Goal: Task Accomplishment & Management: Manage account settings

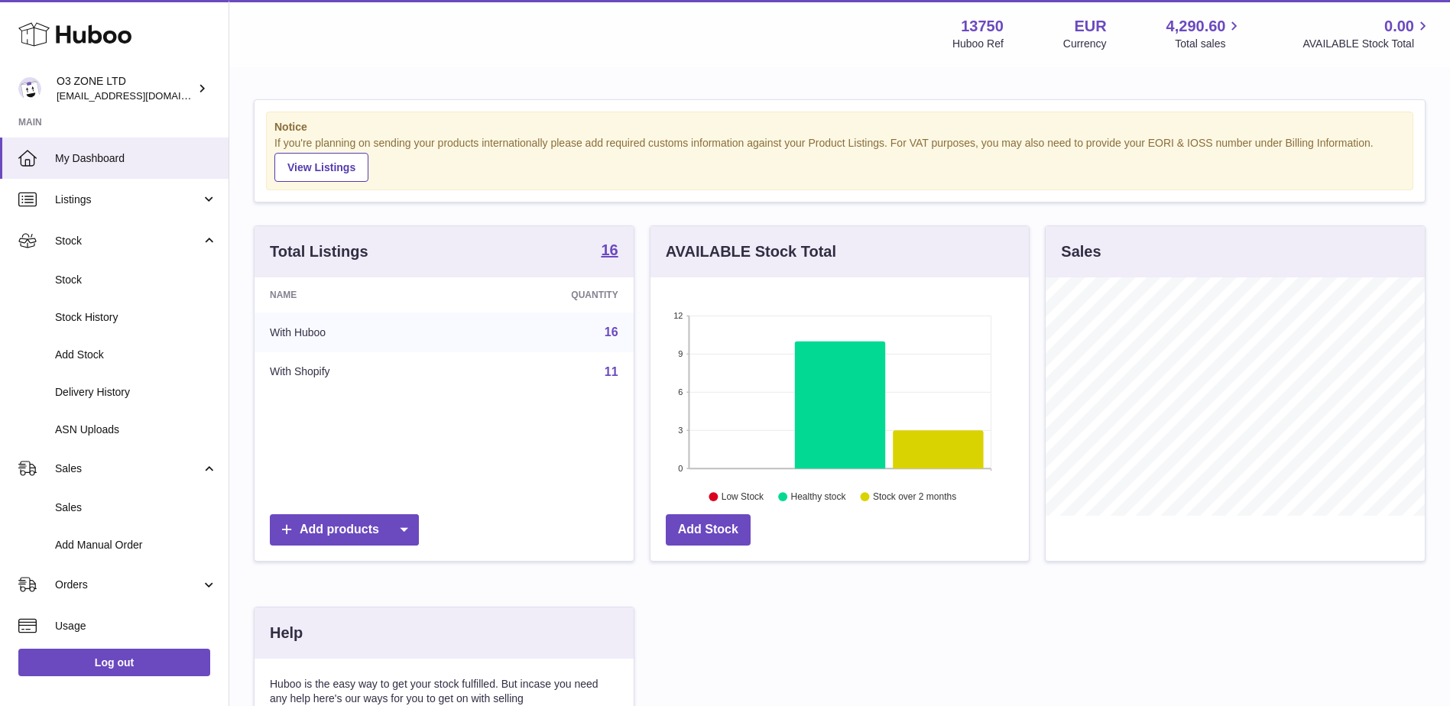
scroll to position [238, 378]
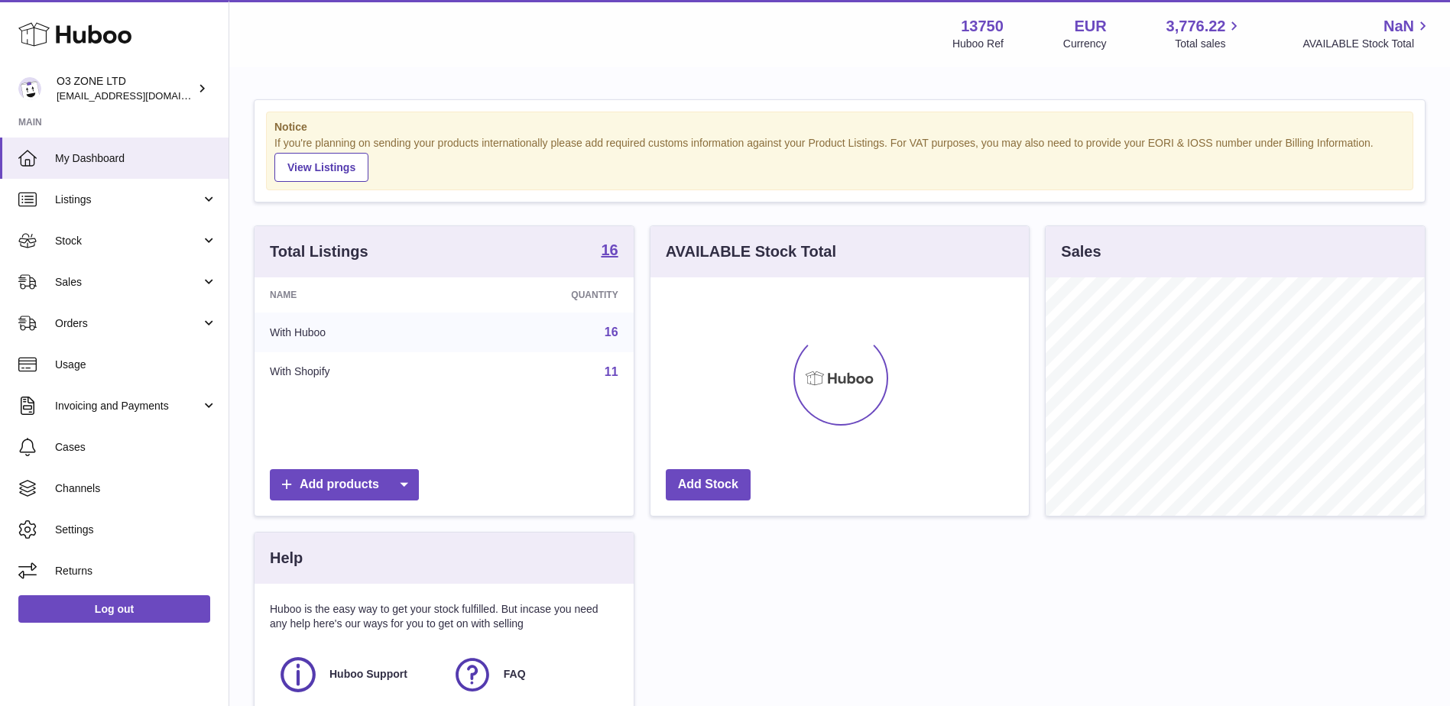
scroll to position [238, 378]
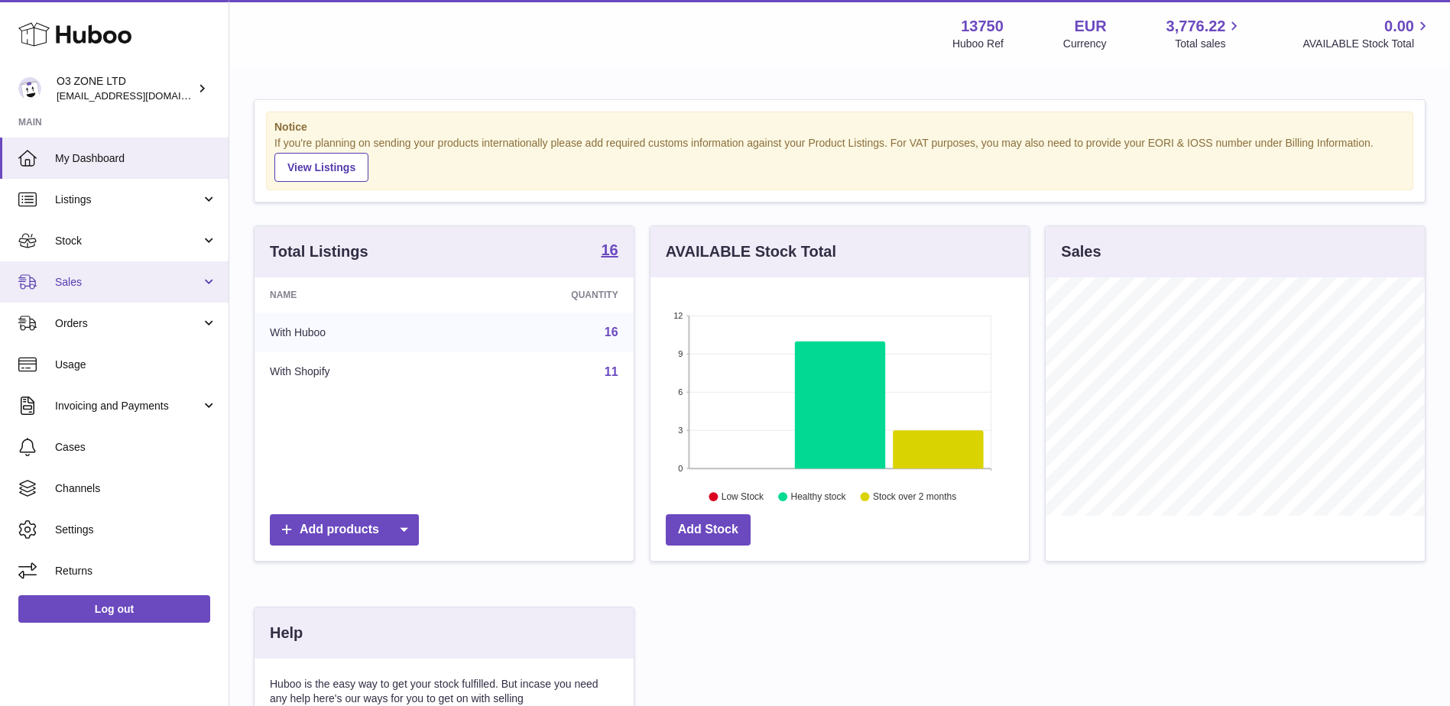
click at [131, 287] on span "Sales" at bounding box center [128, 282] width 146 height 15
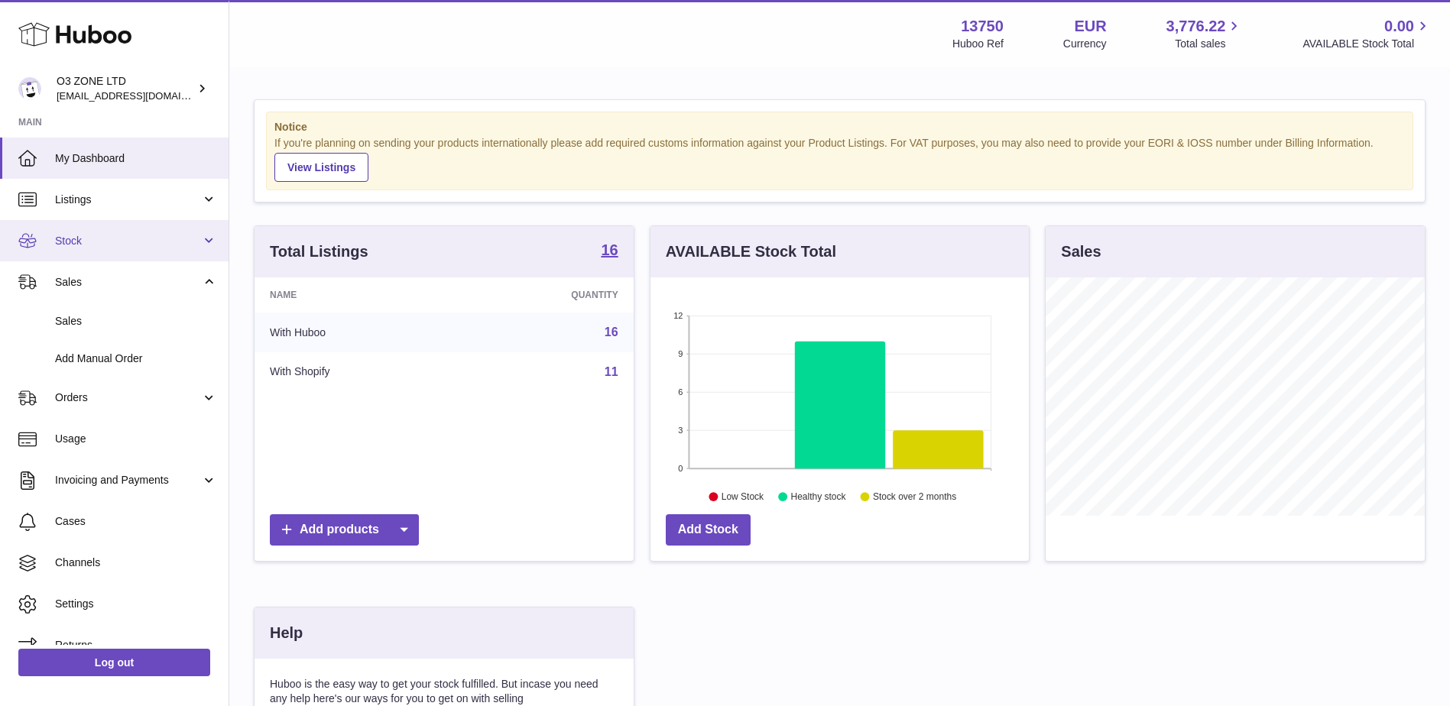
click at [91, 240] on span "Stock" at bounding box center [128, 241] width 146 height 15
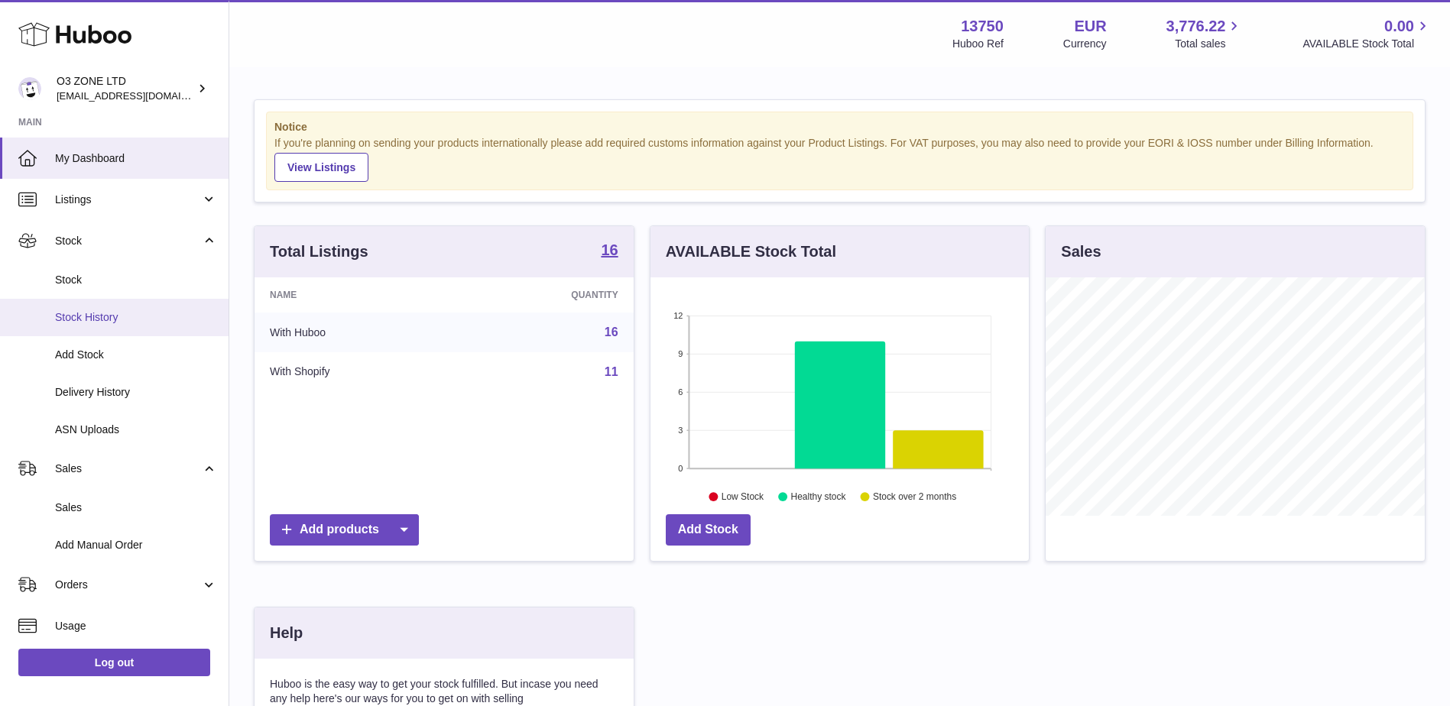
click at [86, 319] on span "Stock History" at bounding box center [136, 317] width 162 height 15
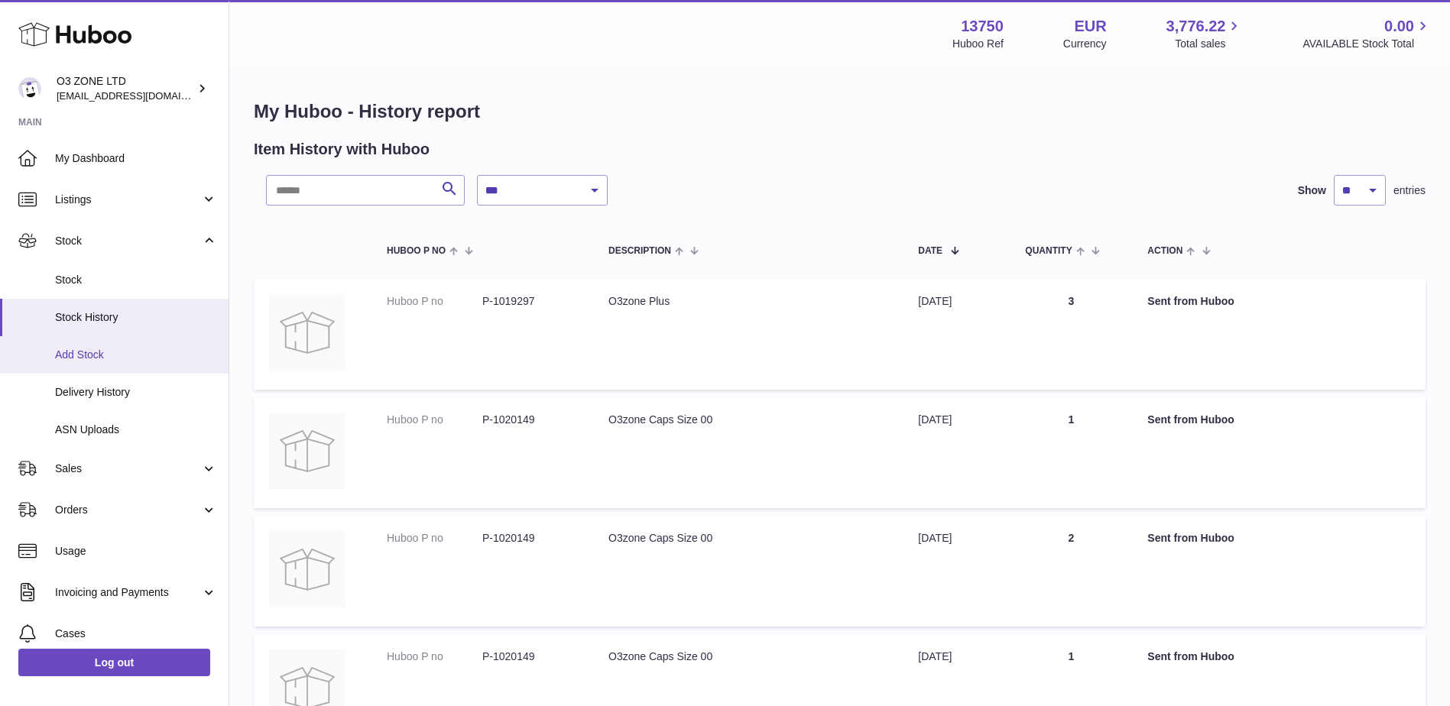
click at [105, 351] on span "Add Stock" at bounding box center [136, 355] width 162 height 15
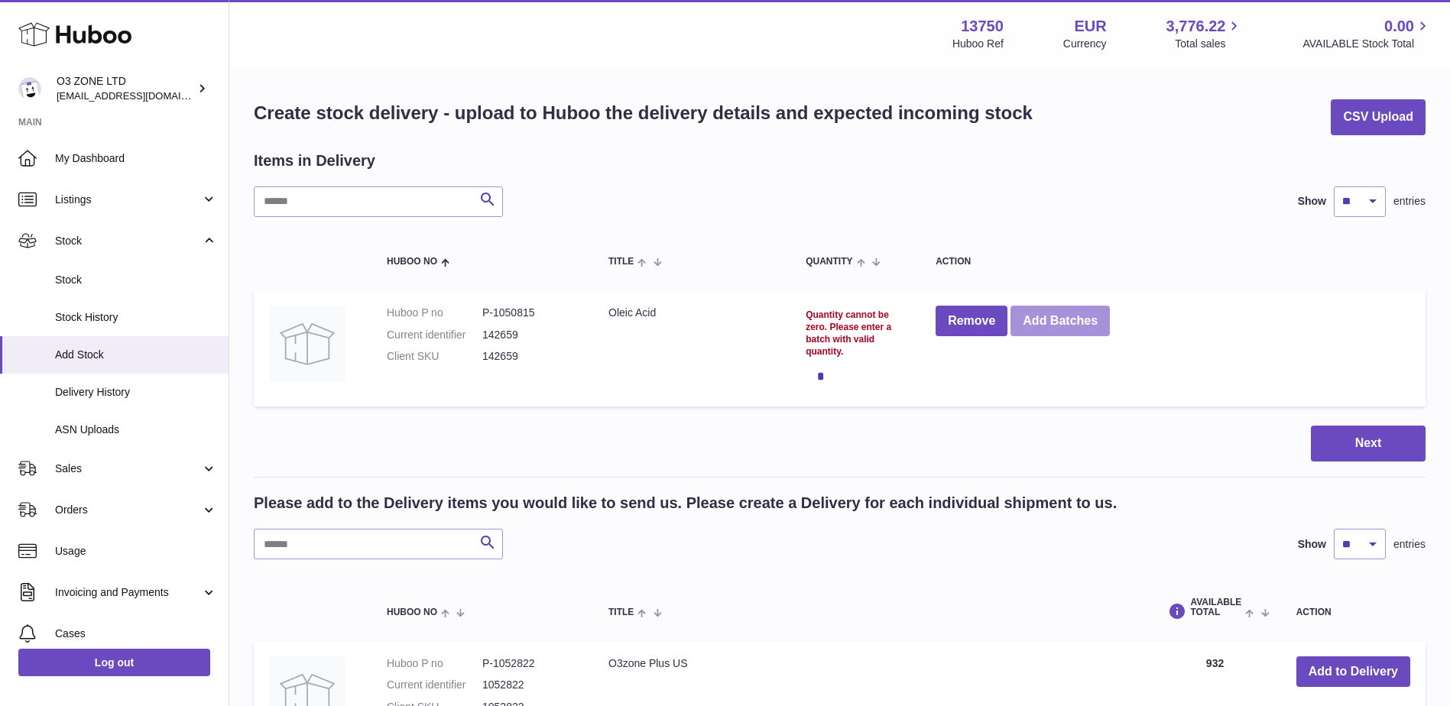
click at [1071, 319] on button "Add Batches" at bounding box center [1059, 321] width 99 height 31
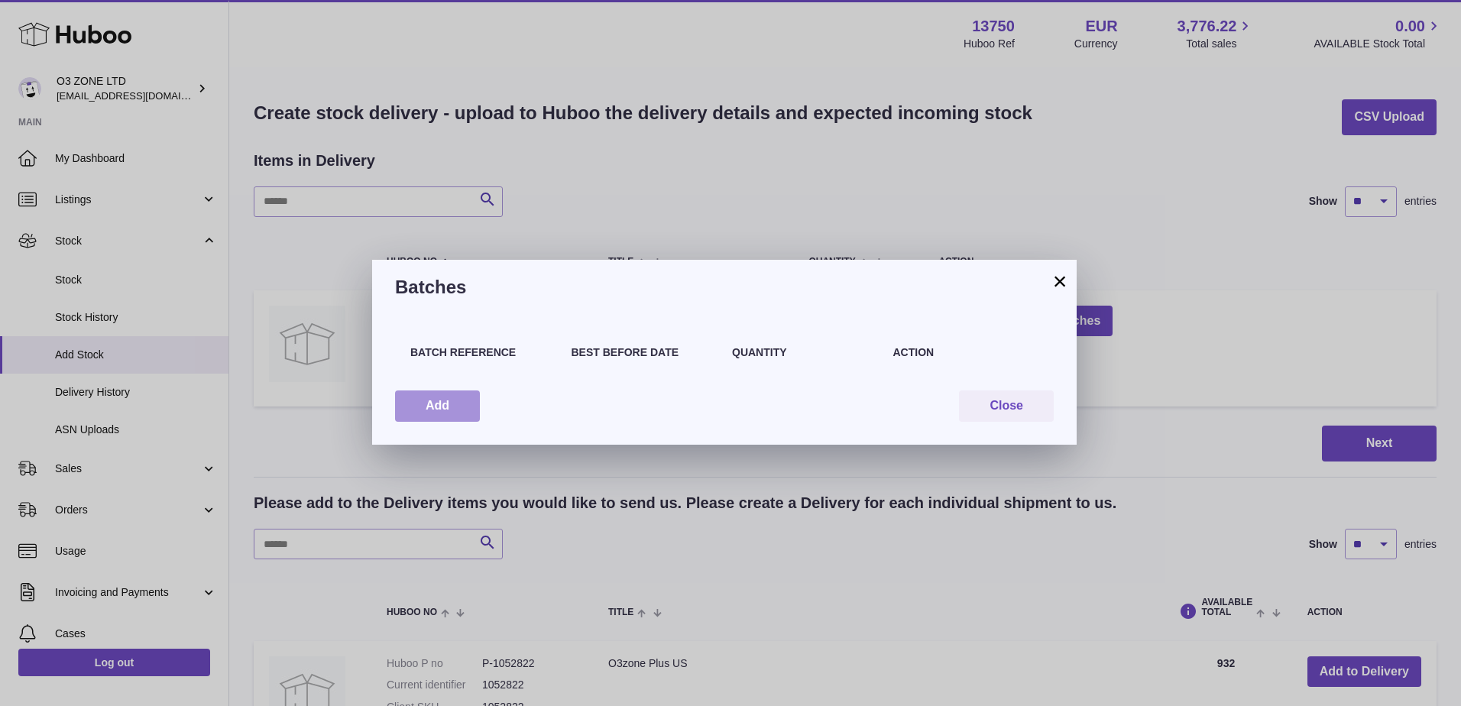
click at [452, 405] on button "Add" at bounding box center [437, 405] width 85 height 31
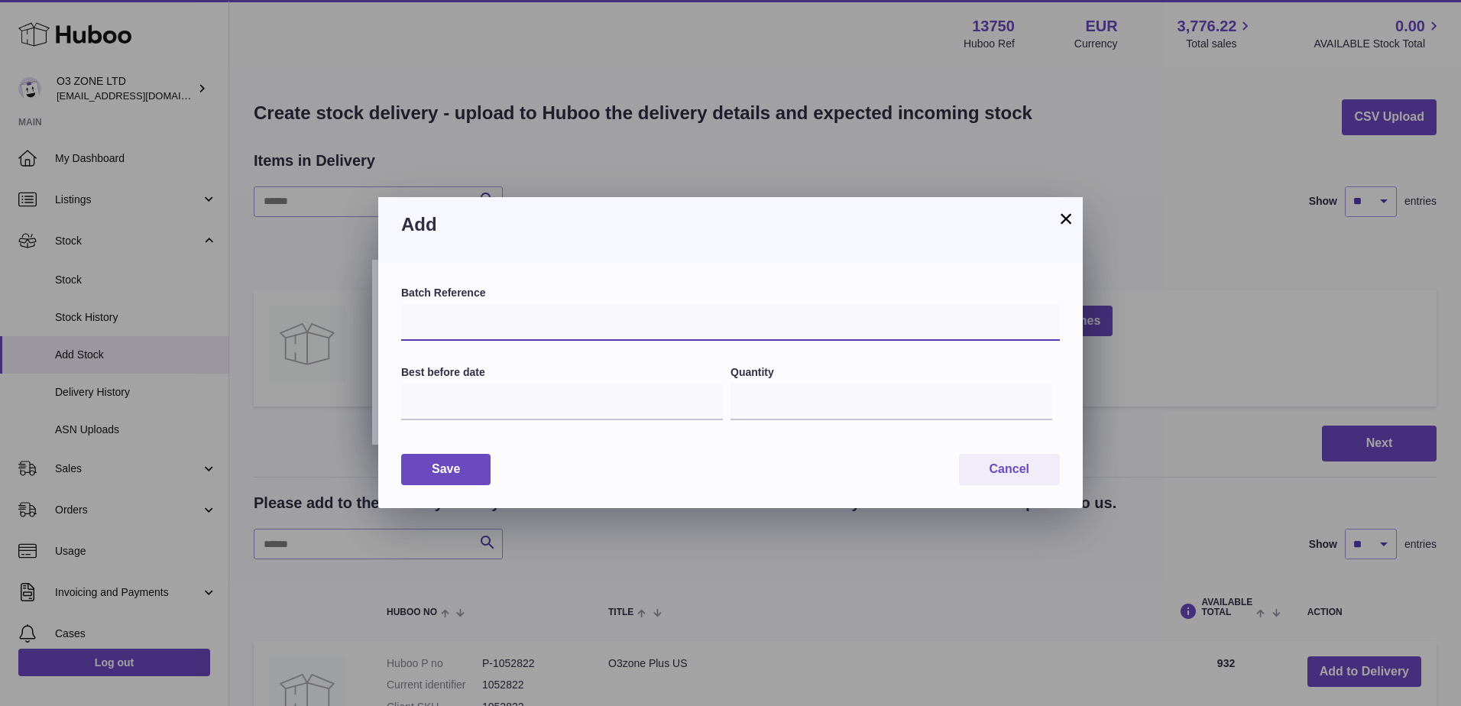
click at [508, 326] on input "text" at bounding box center [730, 322] width 659 height 37
type input "**********"
click at [460, 399] on input "text" at bounding box center [562, 402] width 322 height 37
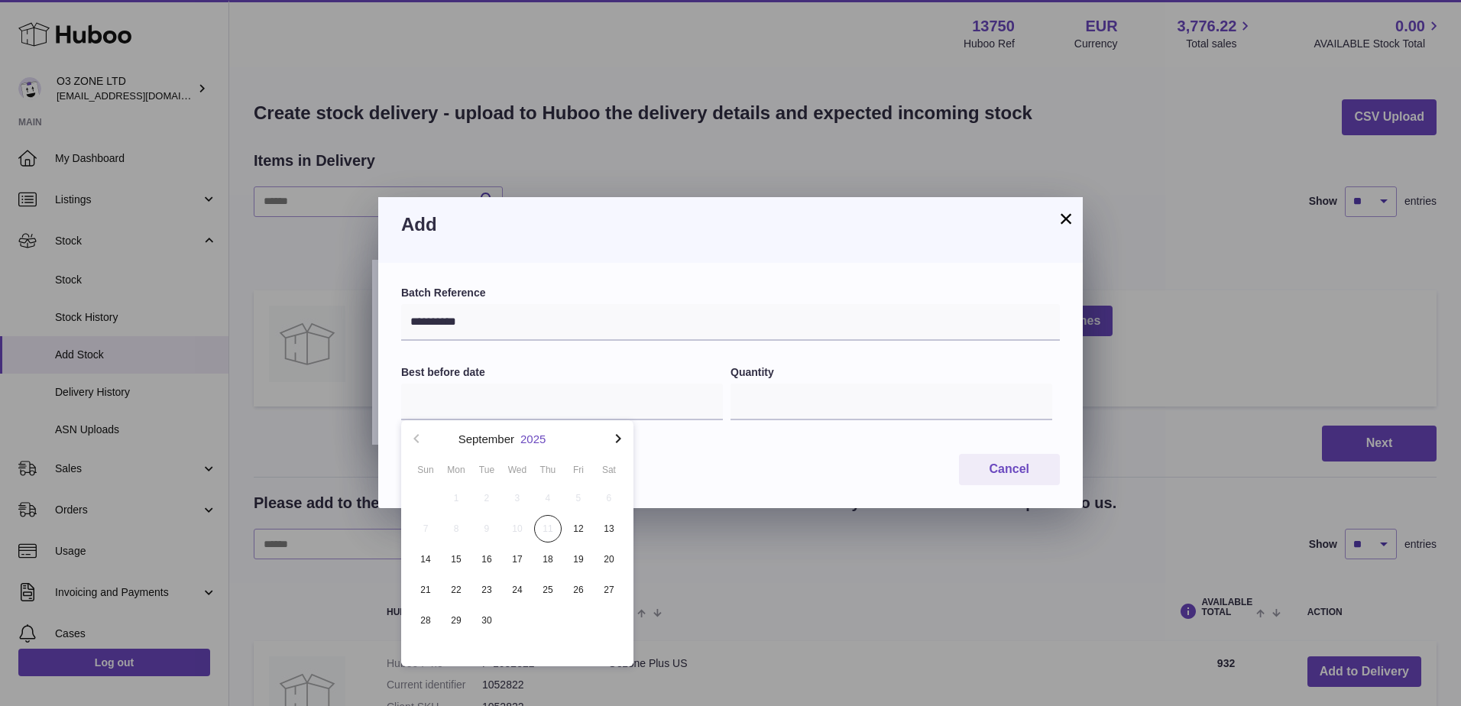
click at [529, 435] on button "2025" at bounding box center [532, 438] width 25 height 11
click at [517, 604] on li "2030" at bounding box center [517, 602] width 214 height 31
click at [443, 583] on button "Jul" at bounding box center [439, 587] width 65 height 37
click at [510, 615] on span "31" at bounding box center [518, 621] width 28 height 28
type input "**********"
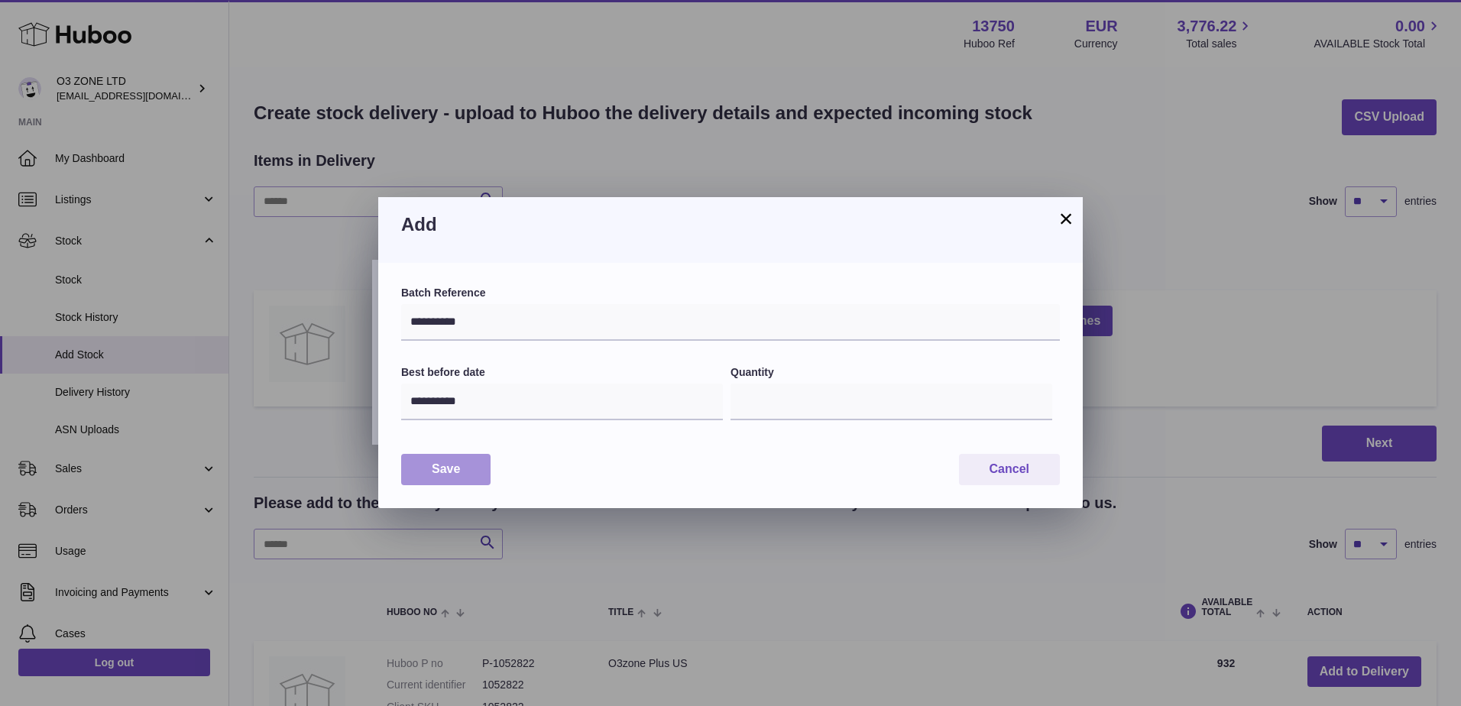
click at [477, 474] on button "Save" at bounding box center [445, 469] width 89 height 31
type input "*"
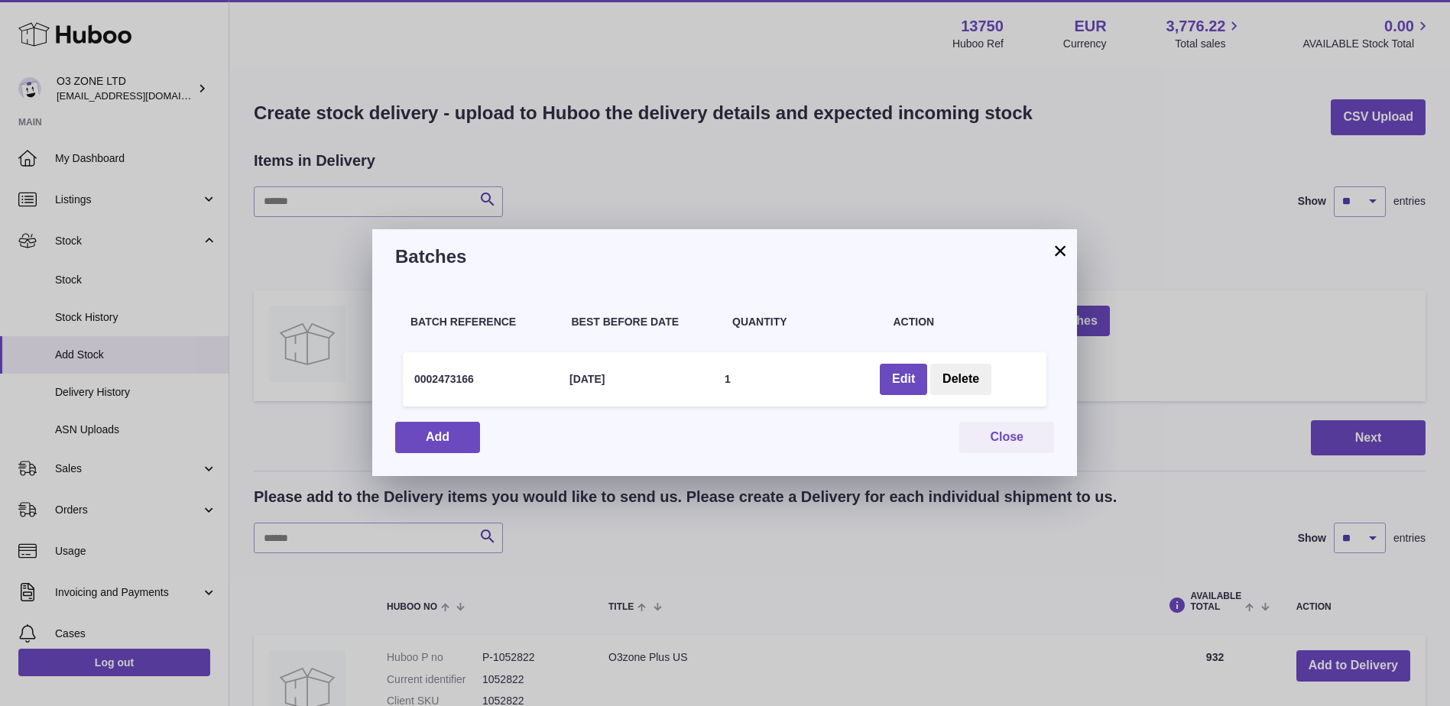
click at [1223, 354] on div "× Batches Batch Reference Best Before Date Quantity Action 0002473166 31 Jul 20…" at bounding box center [725, 353] width 1450 height 706
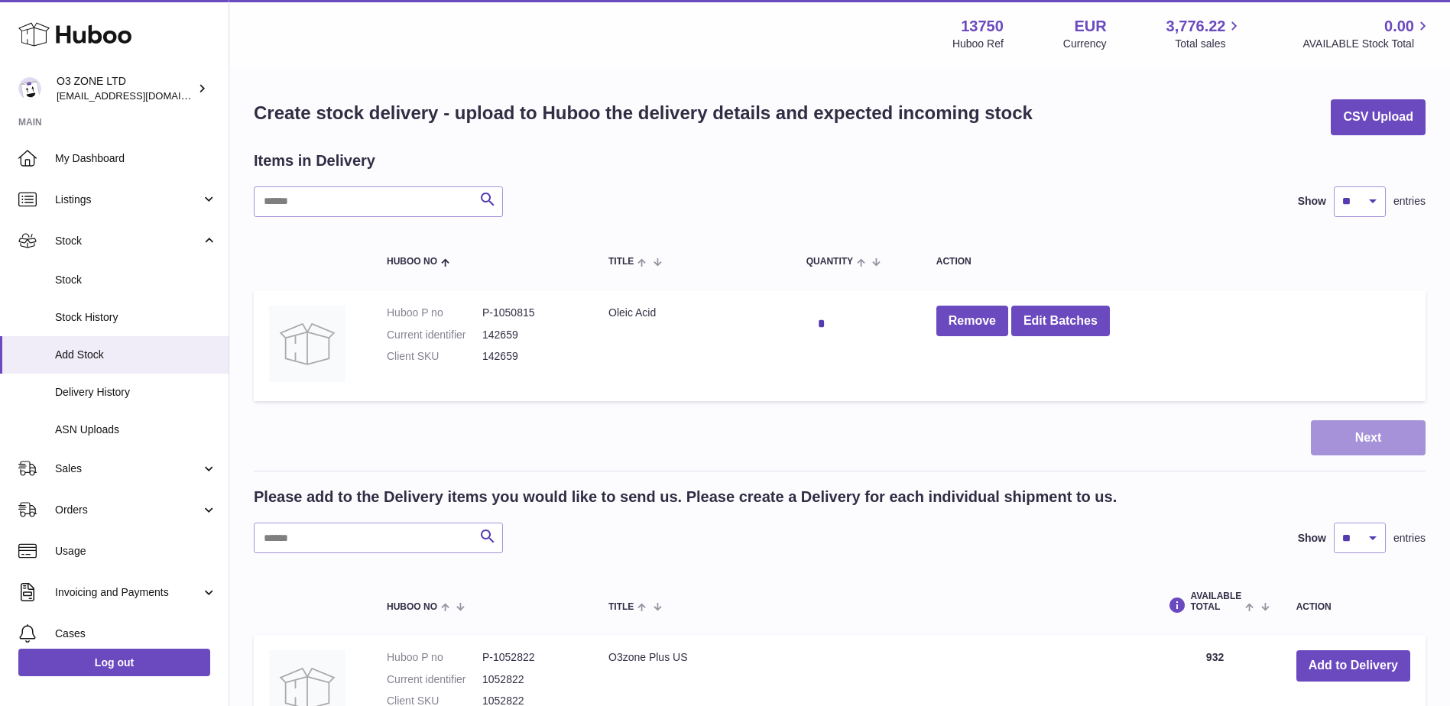
click at [1355, 436] on button "Next" at bounding box center [1367, 438] width 115 height 36
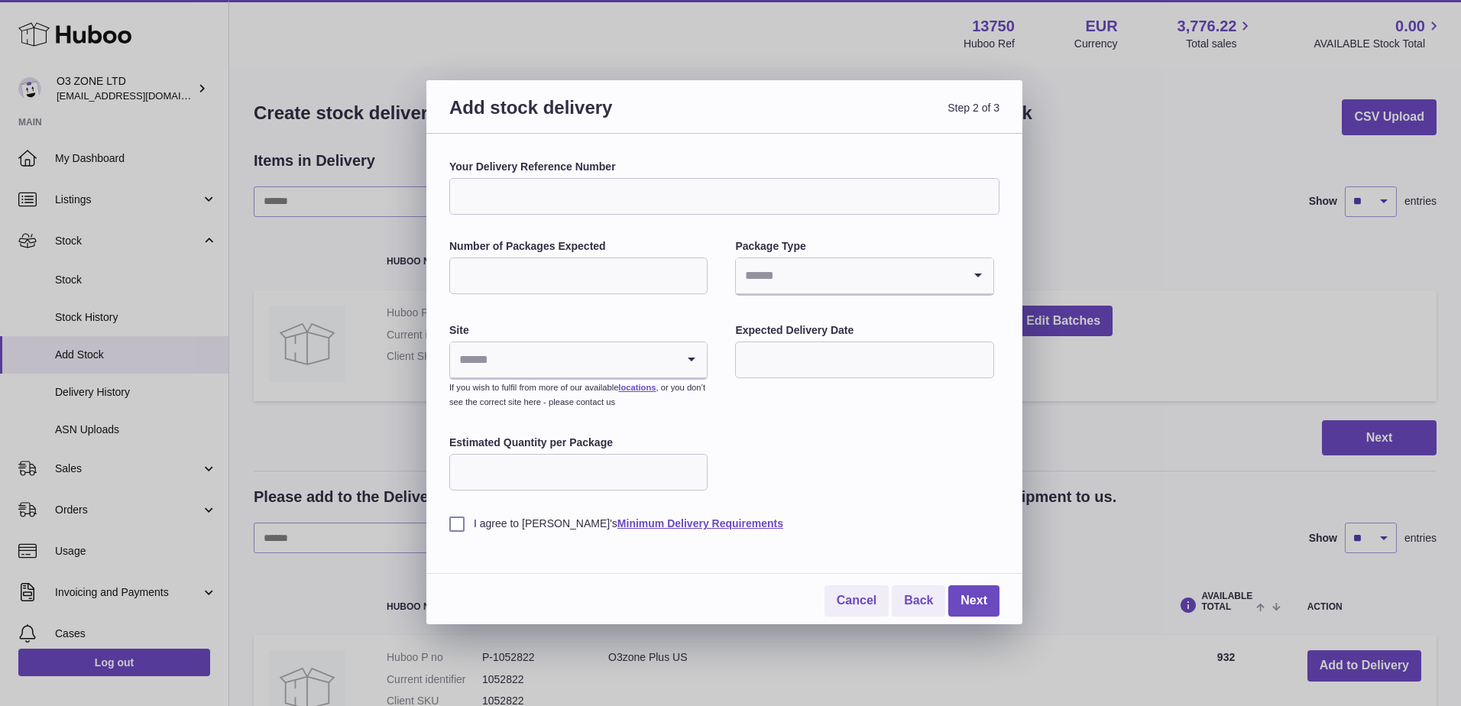
click at [553, 272] on input "Number of Packages Expected" at bounding box center [578, 276] width 258 height 37
click at [452, 364] on input "Search for option" at bounding box center [563, 359] width 226 height 35
click at [517, 431] on li "🇳🇱 | Dragonder 17" at bounding box center [578, 431] width 255 height 31
click at [584, 202] on input "Your Delivery Reference Number" at bounding box center [724, 196] width 550 height 37
click at [686, 358] on icon "Search for option" at bounding box center [691, 359] width 31 height 35
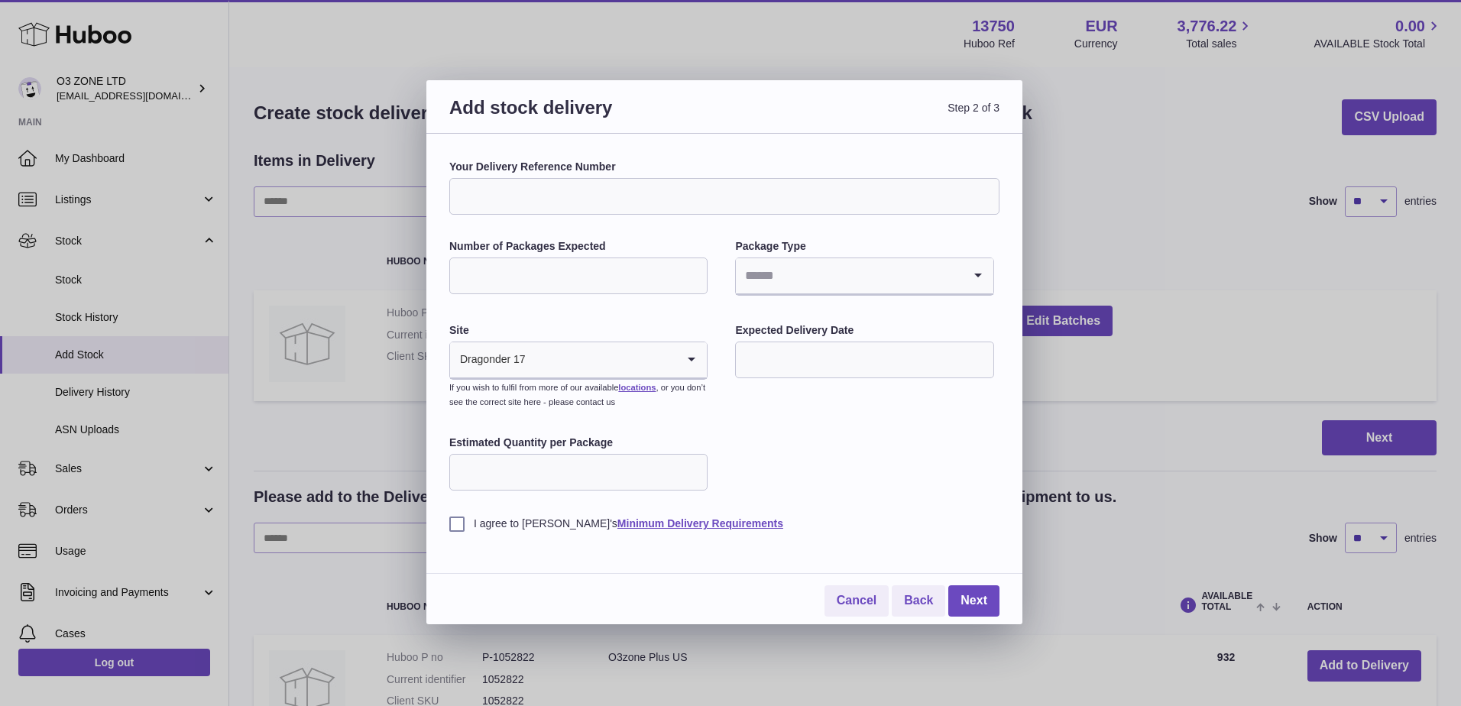
click at [686, 358] on icon "Search for option" at bounding box center [691, 359] width 31 height 35
click at [1164, 387] on div "Add stock delivery Step 2 of 3 Your Delivery Reference Number Number of Package…" at bounding box center [730, 353] width 1461 height 706
